Goal: Use online tool/utility

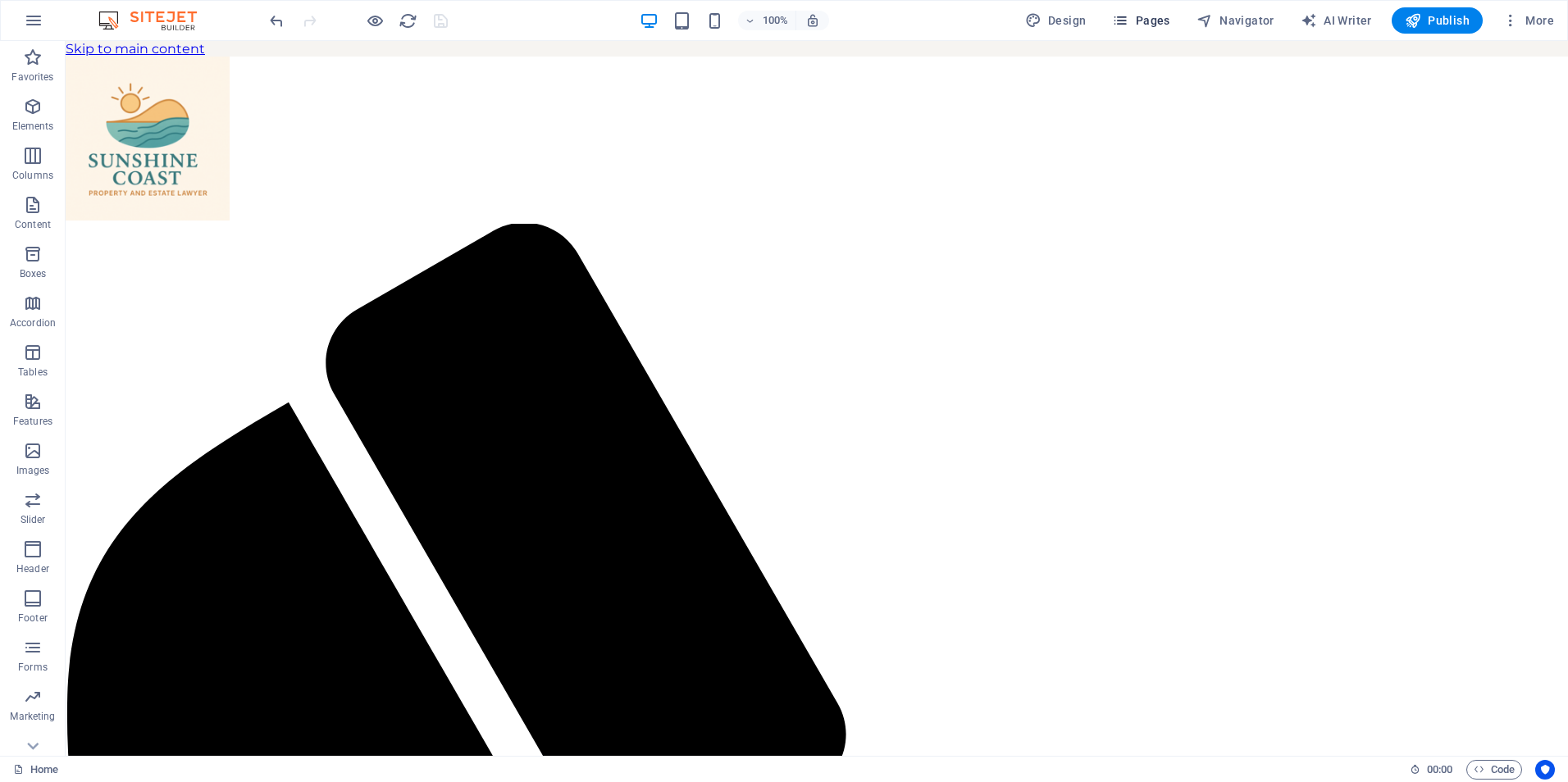
scroll to position [610, 0]
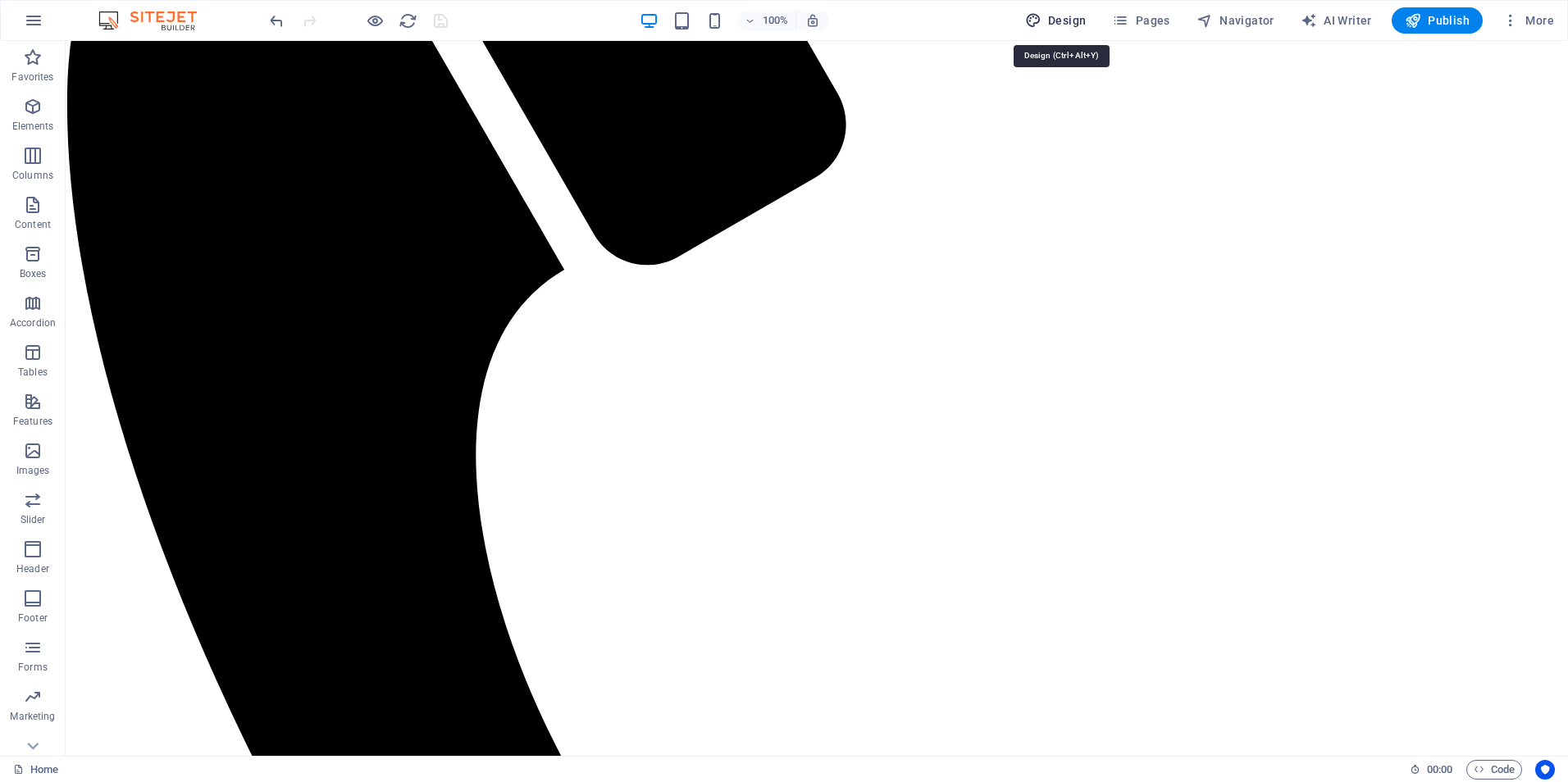
click at [1072, 15] on span "Design" at bounding box center [1057, 21] width 62 height 16
select select "px"
select select "700"
select select "px"
select select "rem"
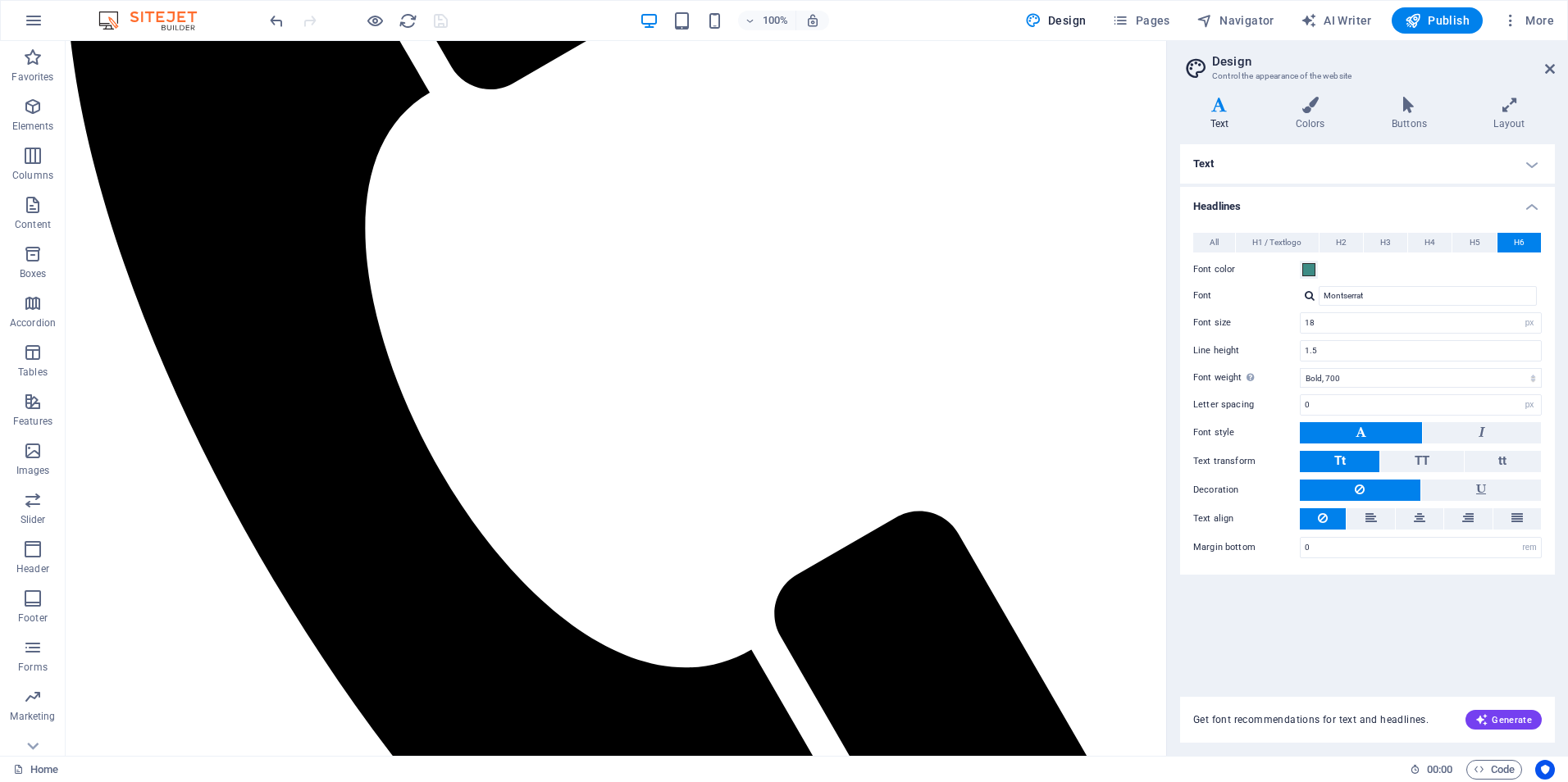
click at [1265, 166] on h4 "Text" at bounding box center [1367, 163] width 375 height 39
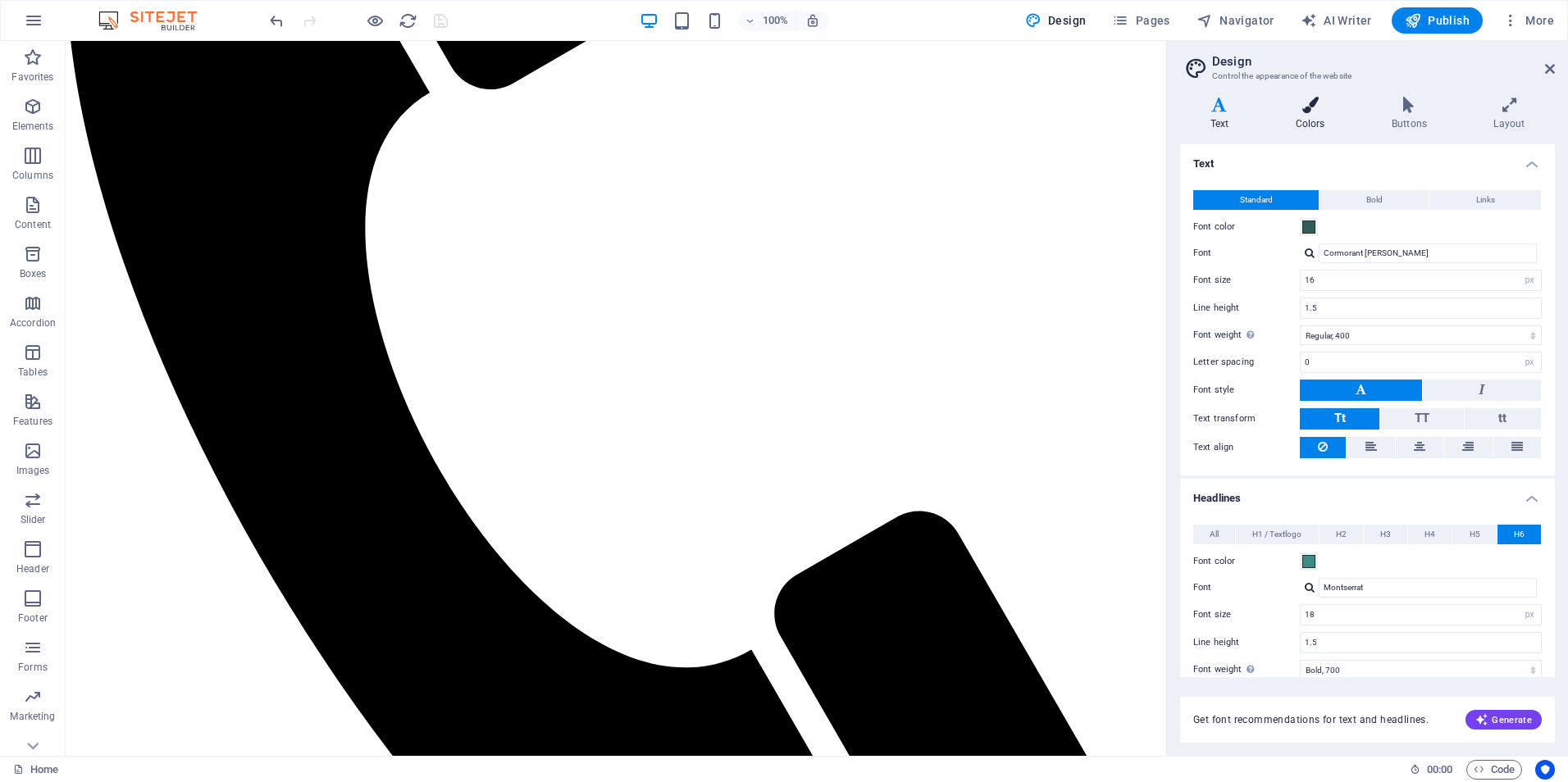
click at [1305, 120] on h4 "Colors" at bounding box center [1314, 114] width 96 height 35
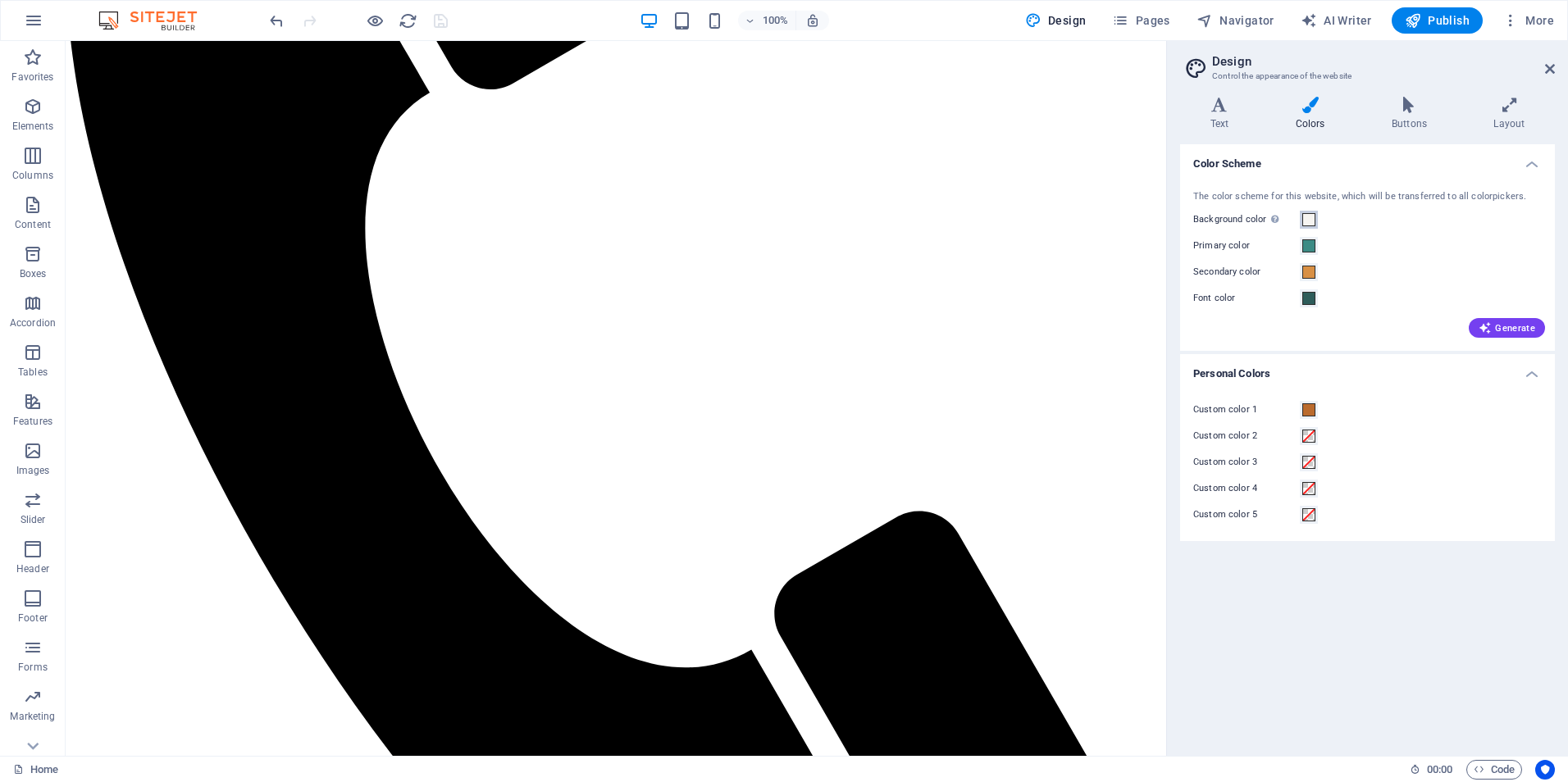
click at [1313, 220] on span at bounding box center [1309, 220] width 13 height 13
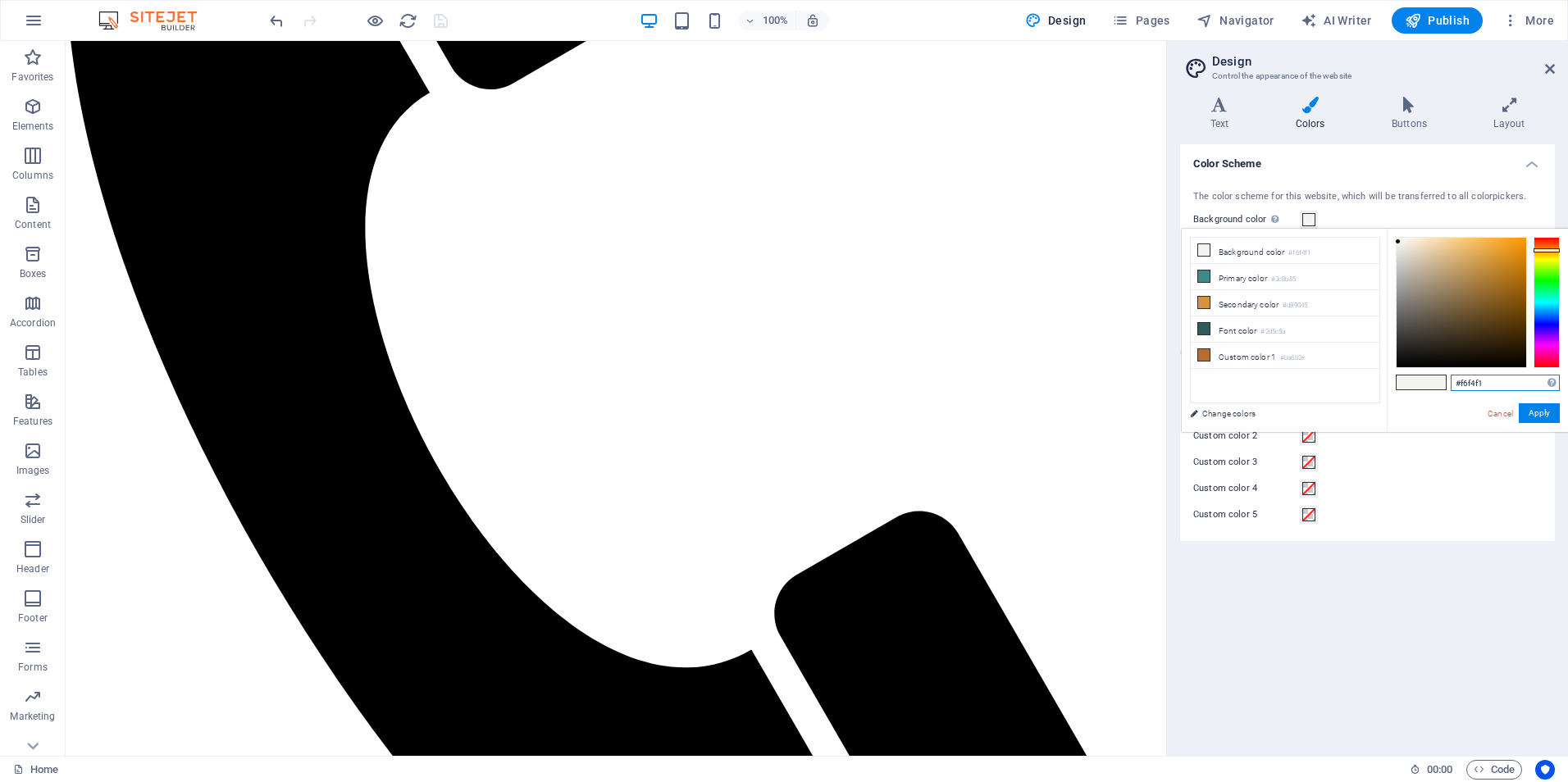
drag, startPoint x: 1497, startPoint y: 383, endPoint x: 1401, endPoint y: 385, distance: 96.0
click at [1401, 385] on div "#f6f4f1 Supported formats #0852ed rgb(8, 82, 237) rgba(8, 82, 237, 90%) hsv(221…" at bounding box center [1478, 450] width 182 height 441
click at [1226, 103] on icon at bounding box center [1219, 105] width 79 height 16
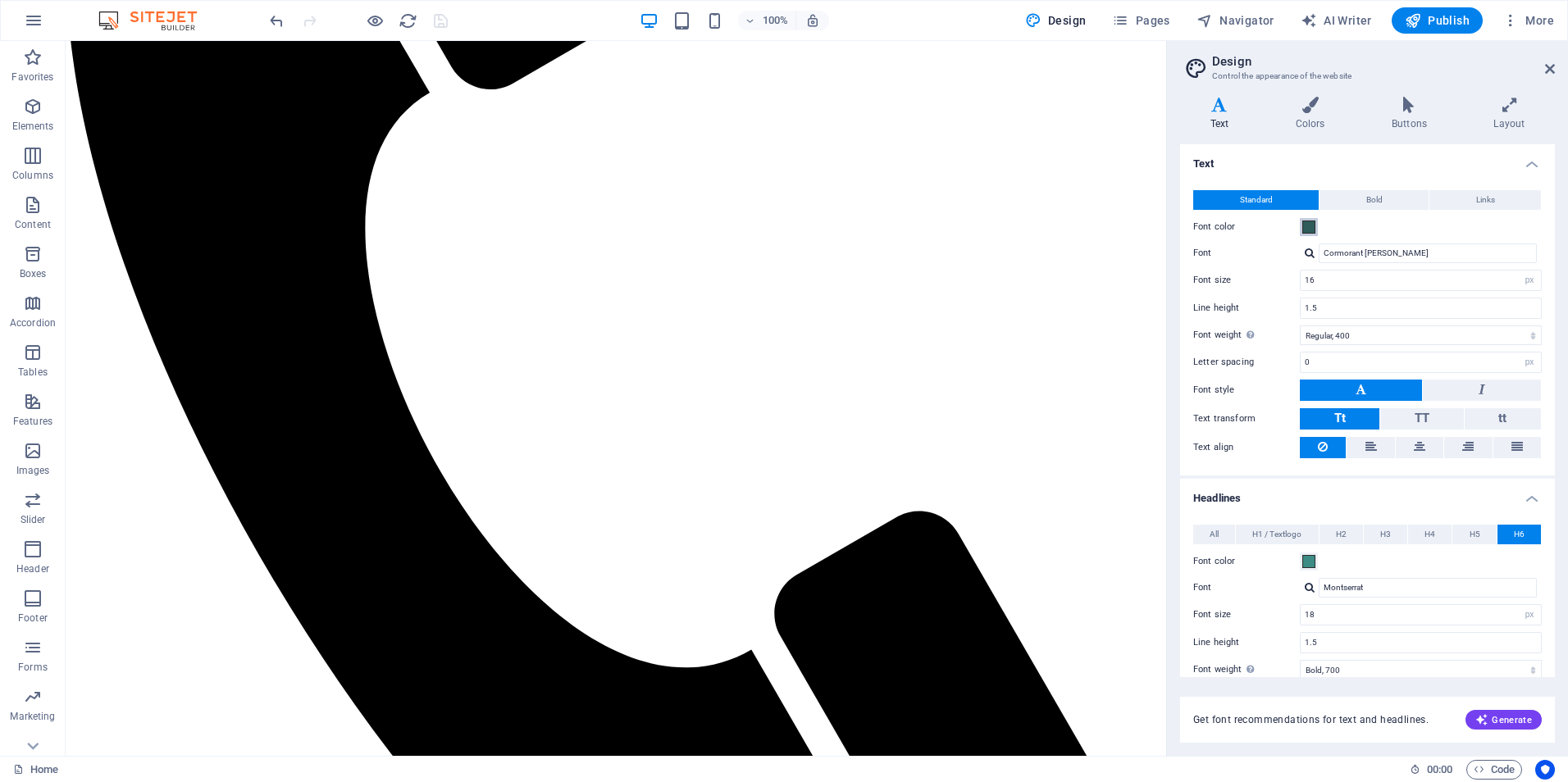
click at [1310, 223] on span at bounding box center [1309, 227] width 13 height 13
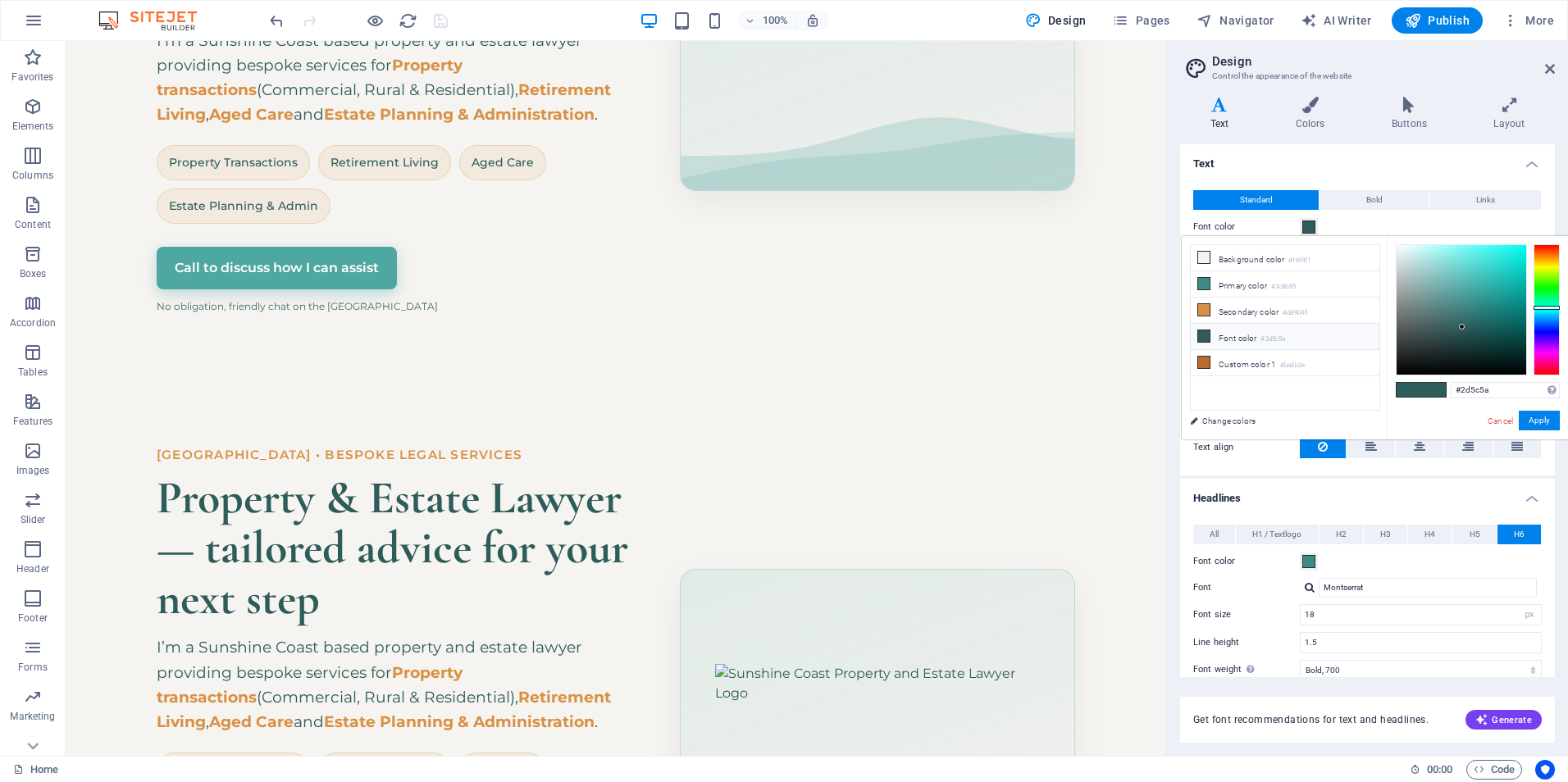
click at [1330, 492] on h4 "Headlines" at bounding box center [1367, 493] width 375 height 30
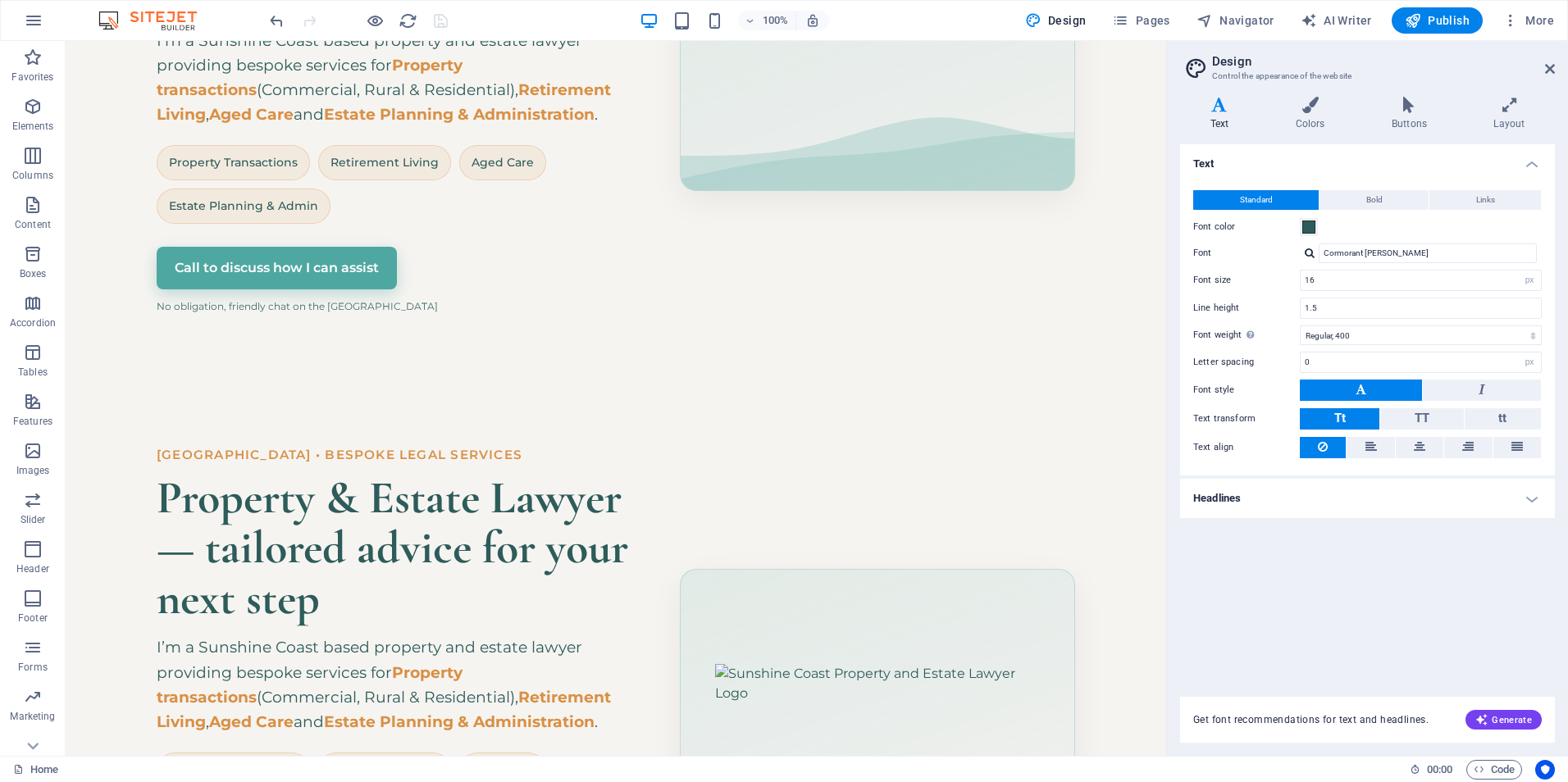
click at [1287, 493] on h4 "Headlines" at bounding box center [1367, 498] width 375 height 39
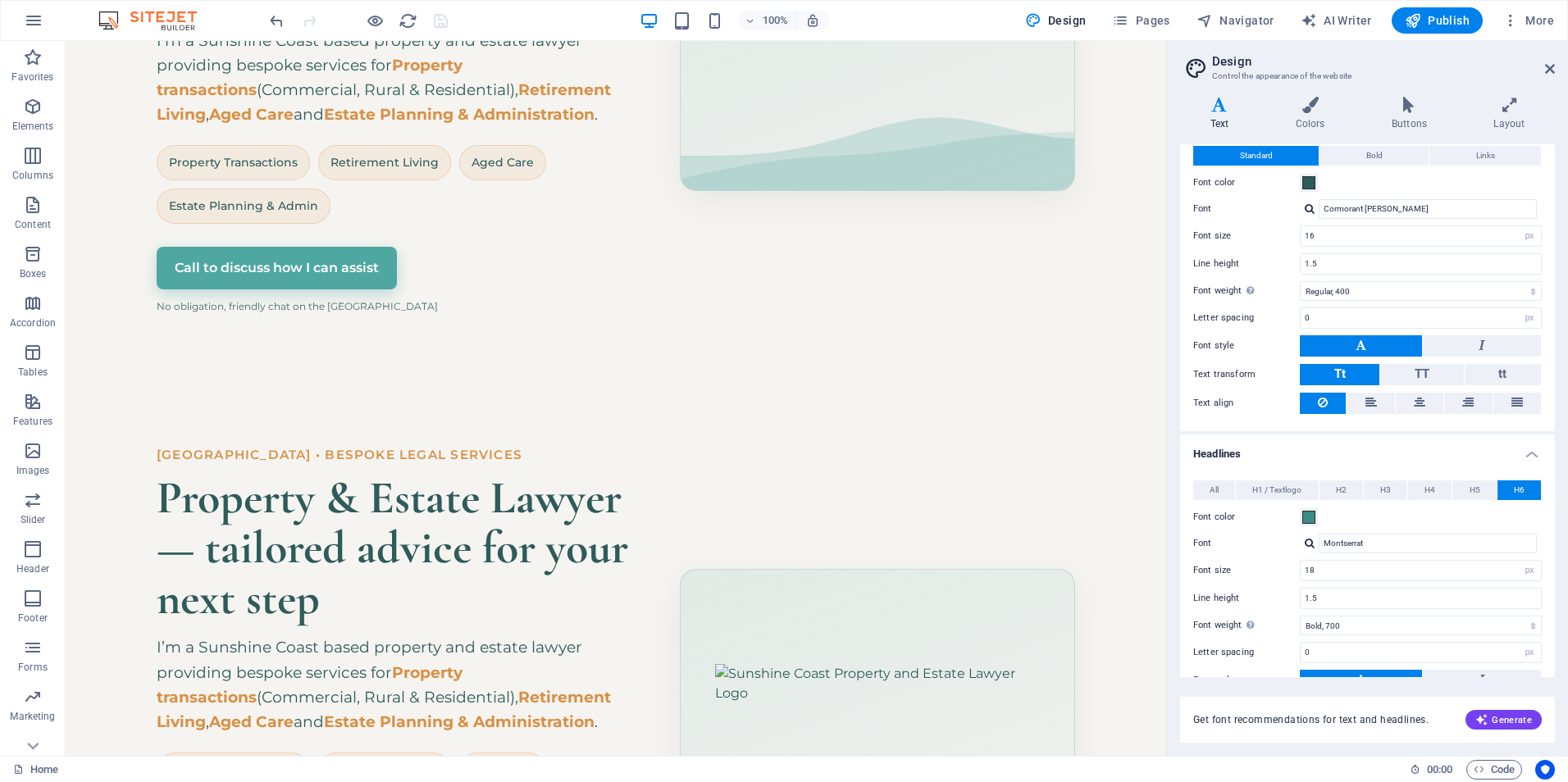
scroll to position [82, 0]
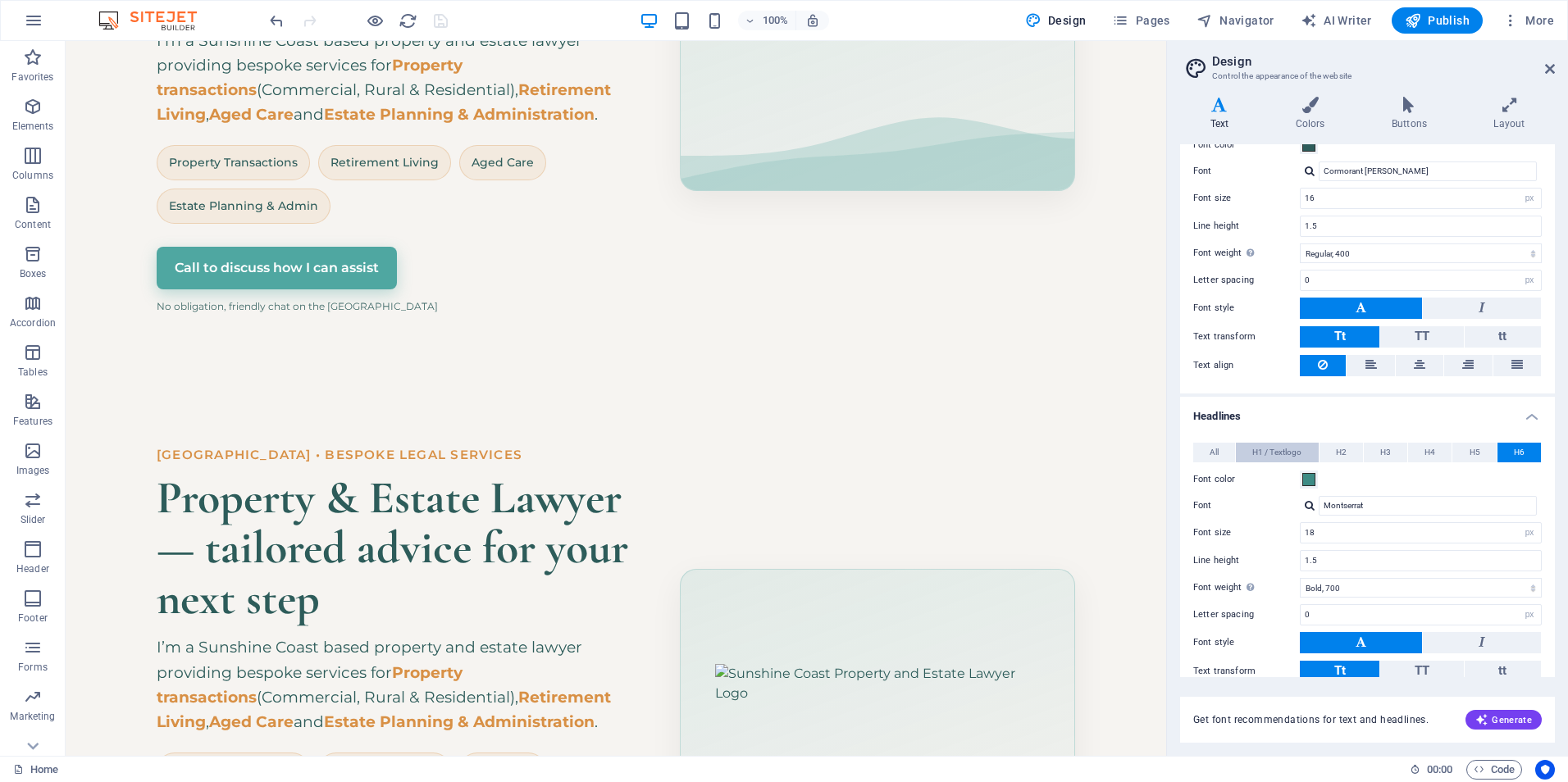
click at [1280, 453] on span "H1 / Textlogo" at bounding box center [1277, 453] width 49 height 20
click at [1344, 443] on span "H2" at bounding box center [1342, 453] width 11 height 20
click at [1385, 443] on span "H3" at bounding box center [1386, 453] width 11 height 20
click at [1428, 446] on span "H4" at bounding box center [1430, 453] width 11 height 20
click at [1461, 449] on button "H5" at bounding box center [1474, 453] width 44 height 20
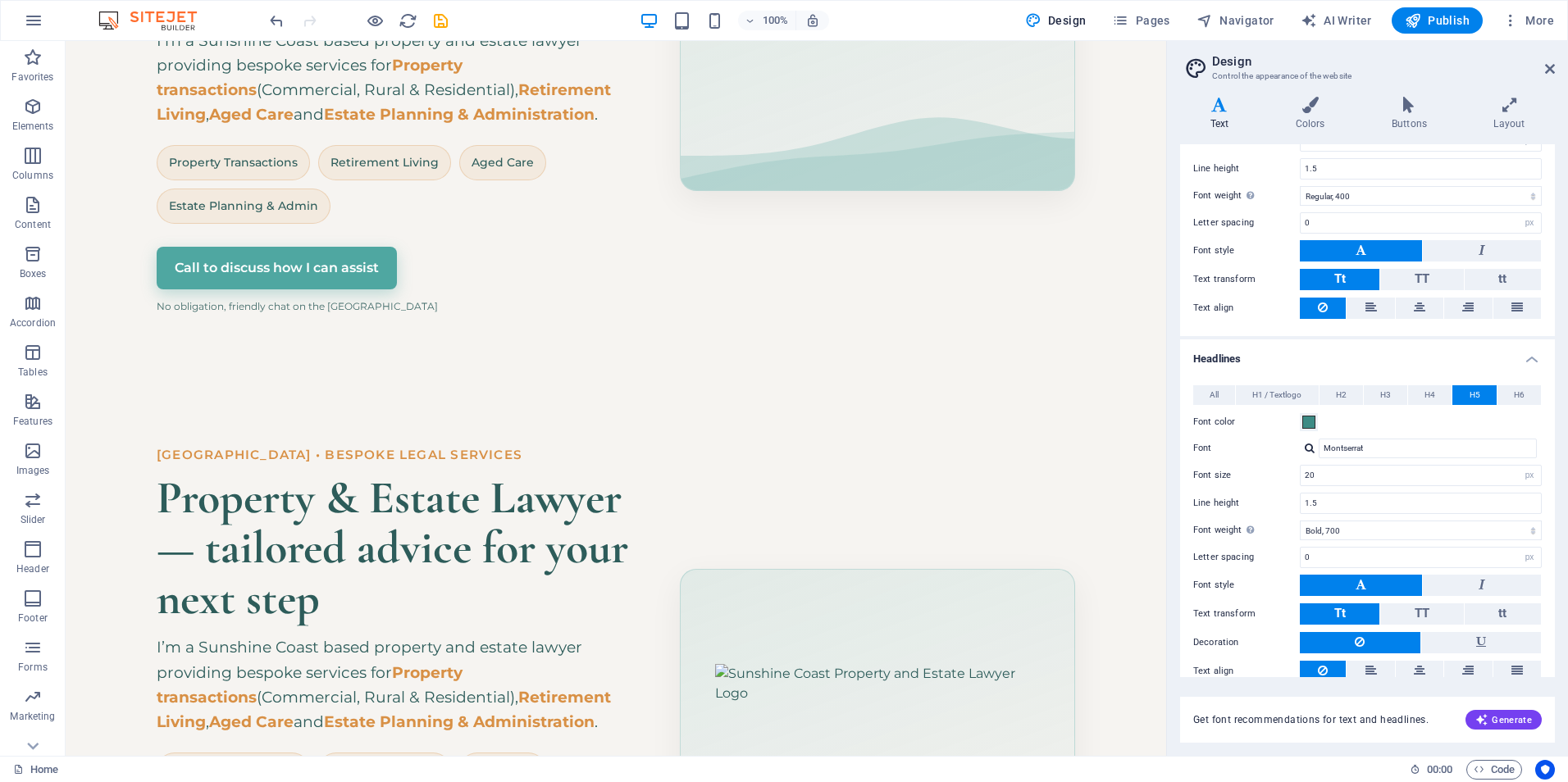
scroll to position [0, 0]
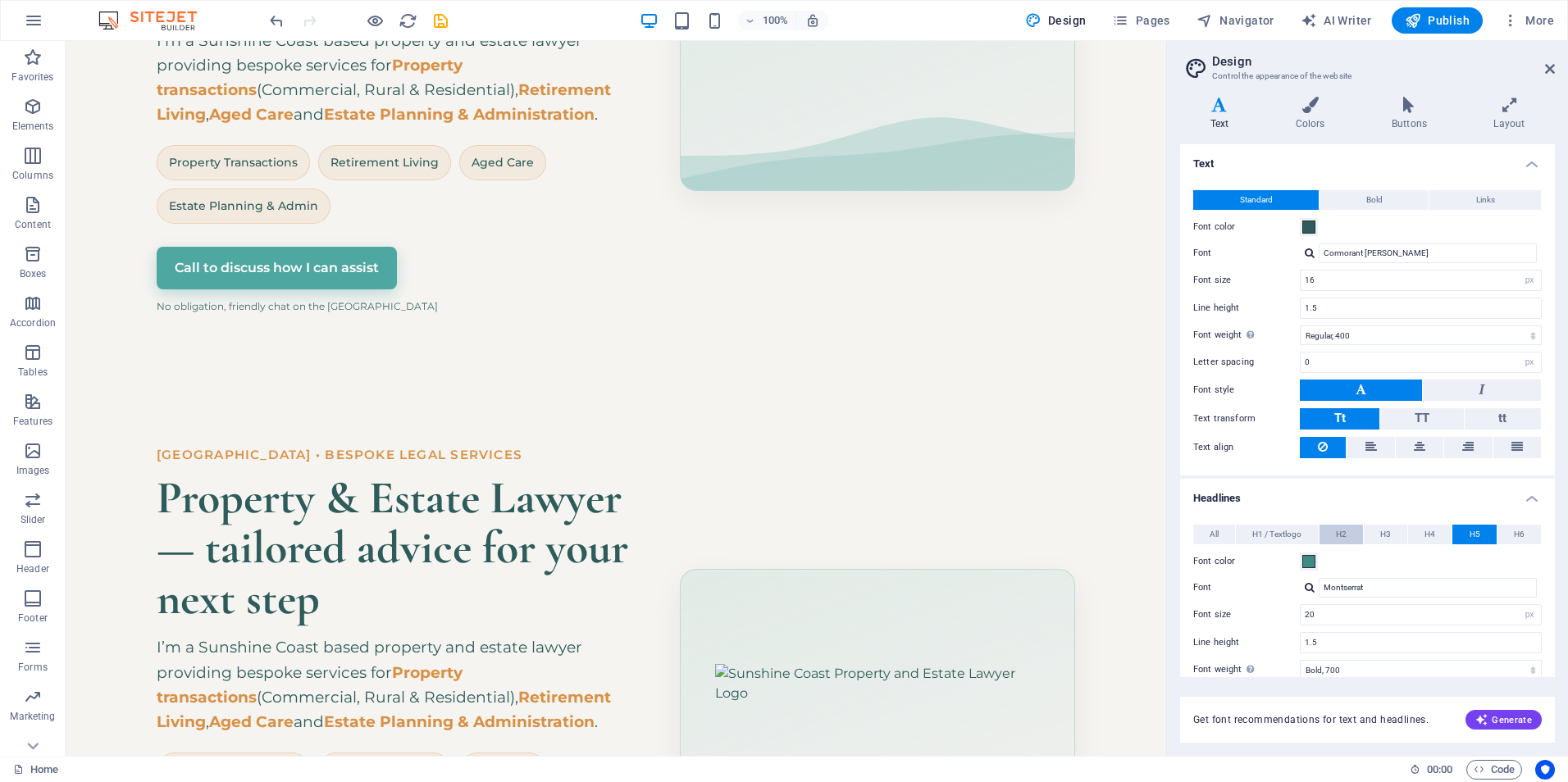
click at [1339, 529] on span "H2" at bounding box center [1342, 535] width 11 height 20
